Goal: Information Seeking & Learning: Learn about a topic

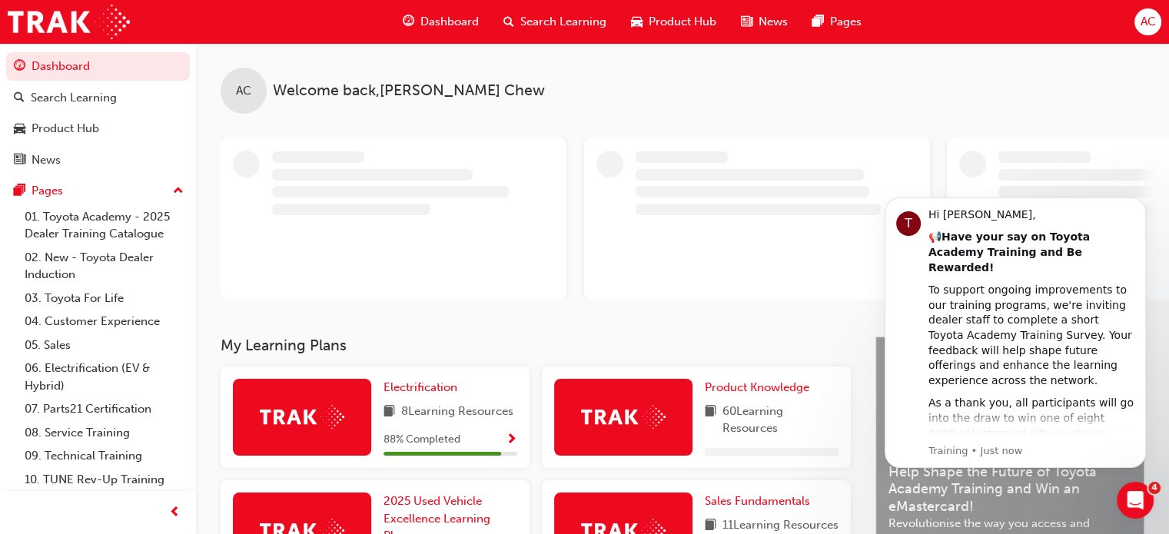
click at [567, 27] on span "Search Learning" at bounding box center [563, 22] width 86 height 18
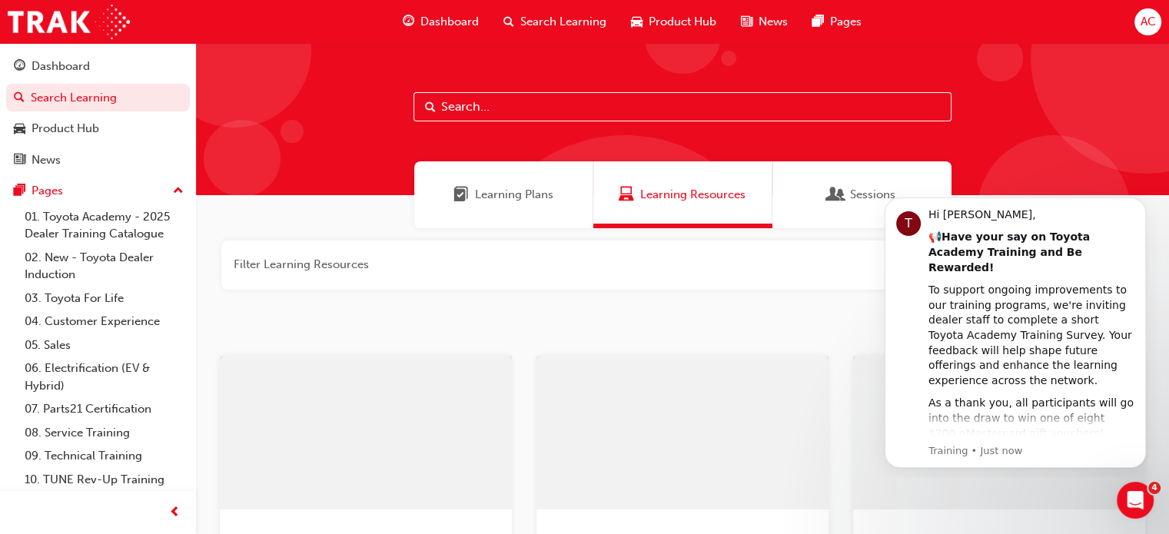
click at [527, 98] on input "text" at bounding box center [683, 106] width 538 height 29
type input "rav4"
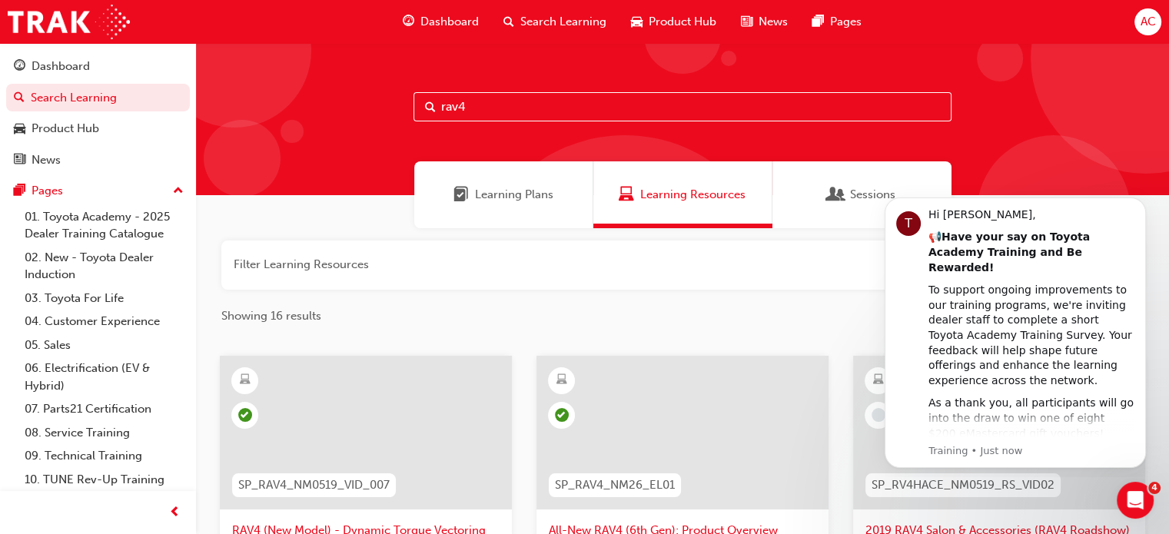
click at [653, 401] on div at bounding box center [683, 433] width 292 height 154
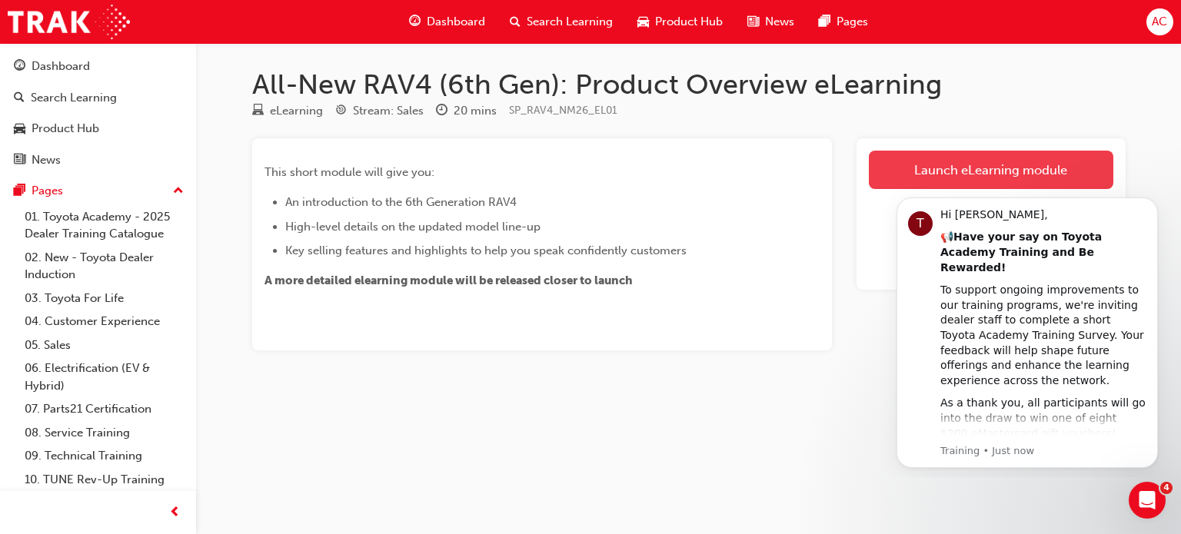
click at [975, 162] on link "Launch eLearning module" at bounding box center [991, 170] width 244 height 38
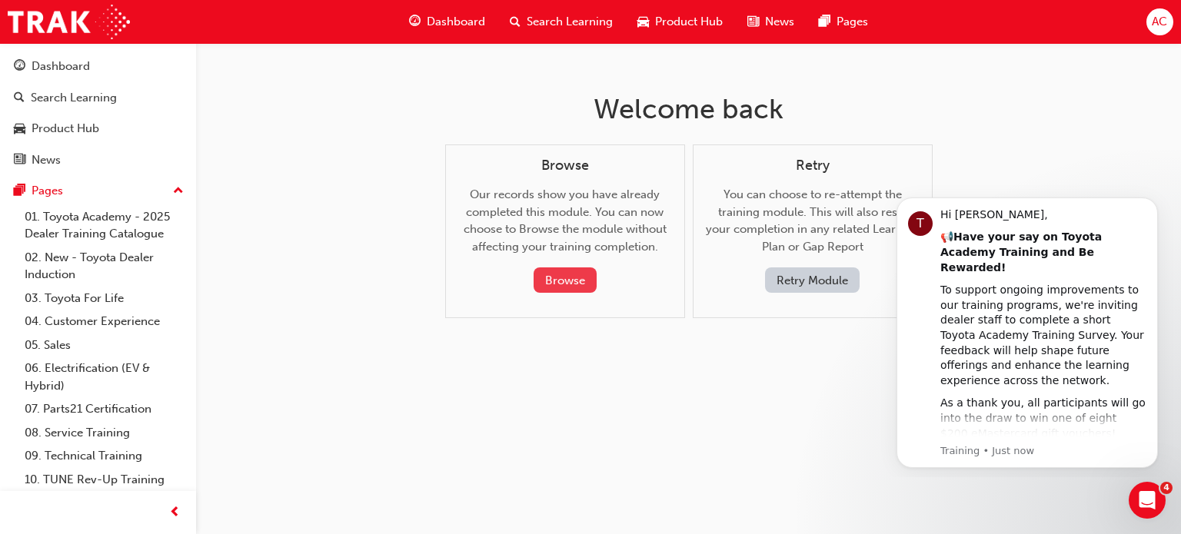
click at [536, 278] on button "Browse" at bounding box center [565, 280] width 63 height 25
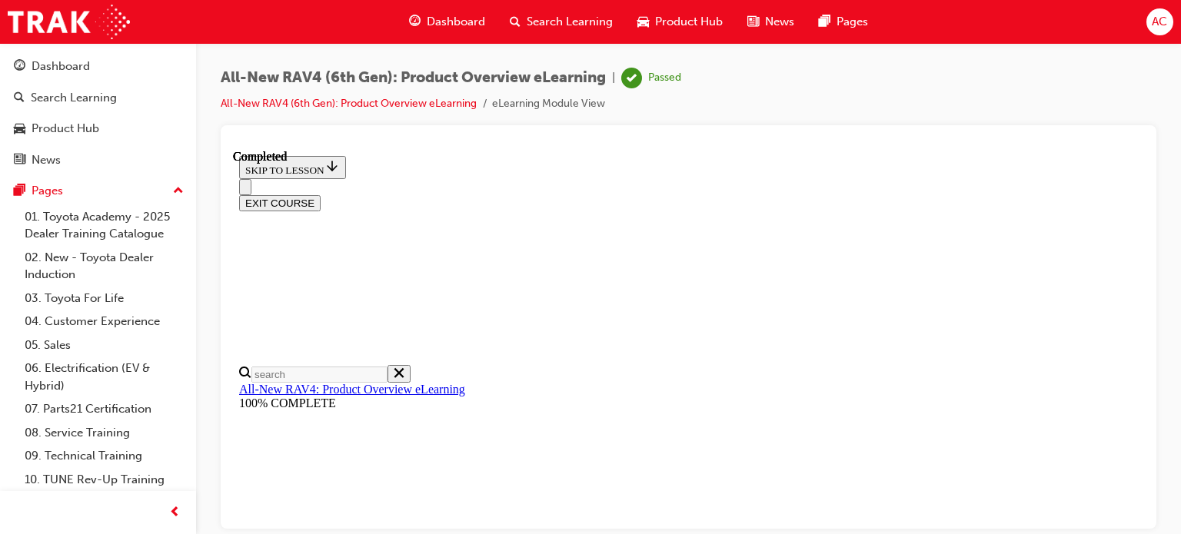
scroll to position [685, 0]
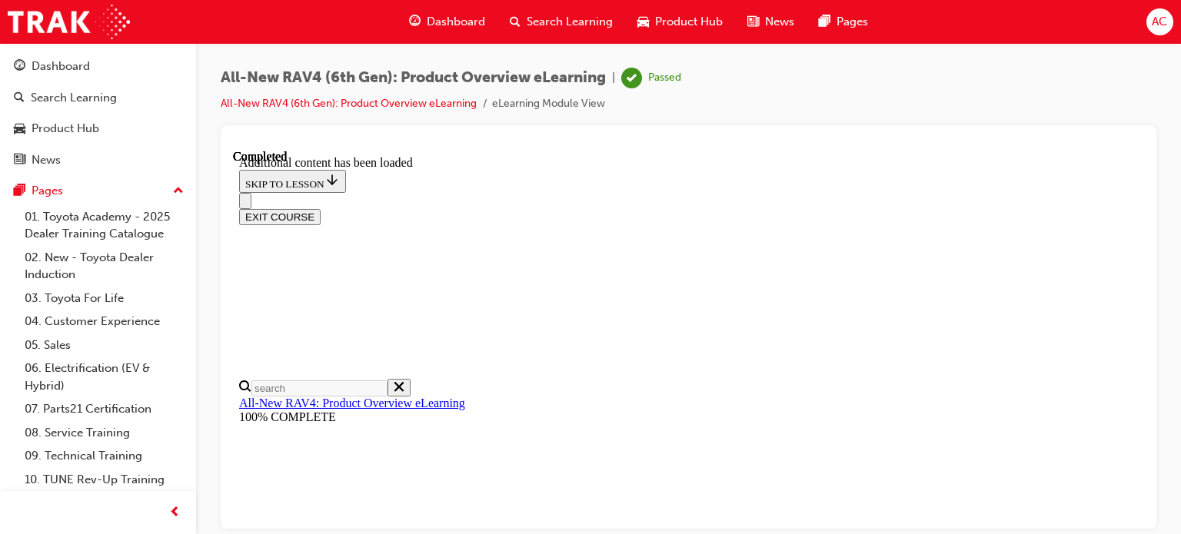
scroll to position [632, 0]
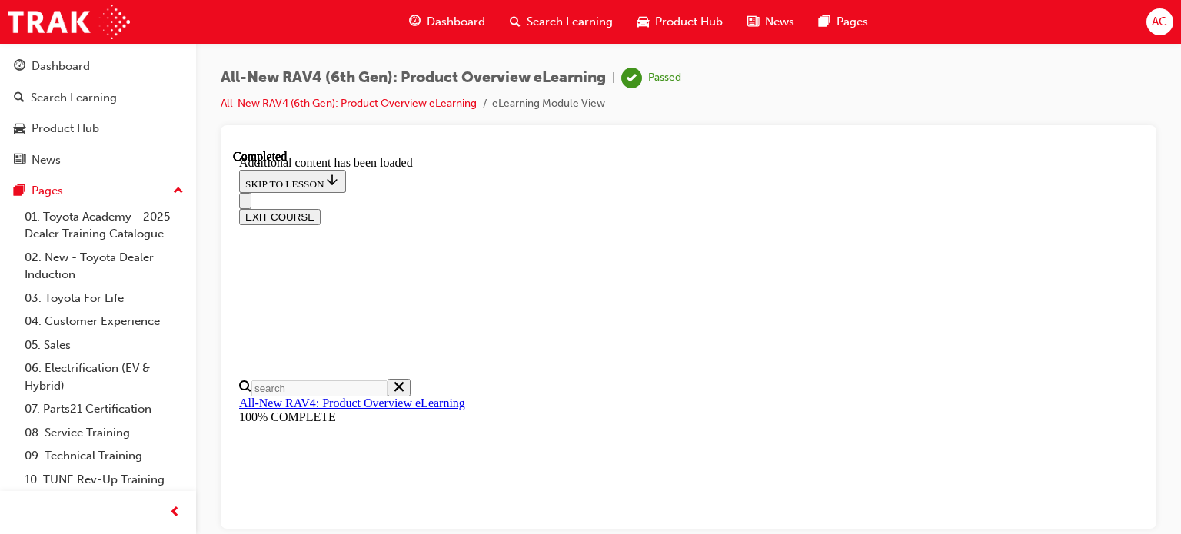
drag, startPoint x: 766, startPoint y: 507, endPoint x: 488, endPoint y: 513, distance: 277.6
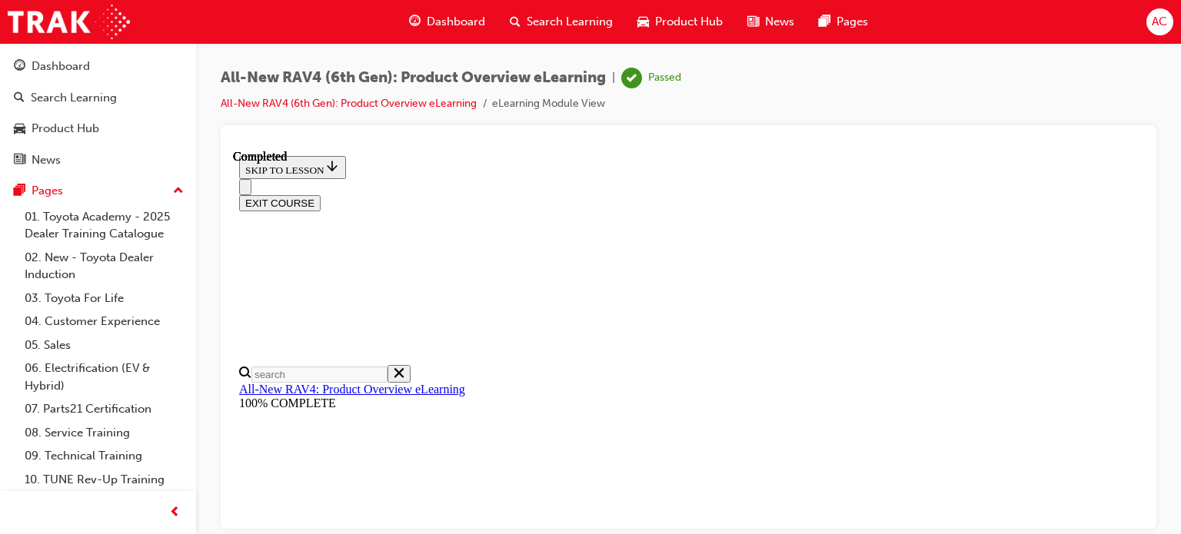
scroll to position [1862, 0]
